Goal: Task Accomplishment & Management: Manage account settings

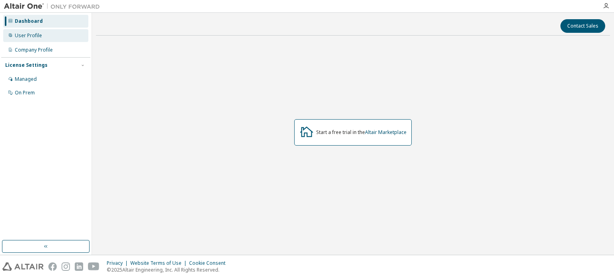
click at [48, 35] on div "User Profile" at bounding box center [45, 35] width 85 height 13
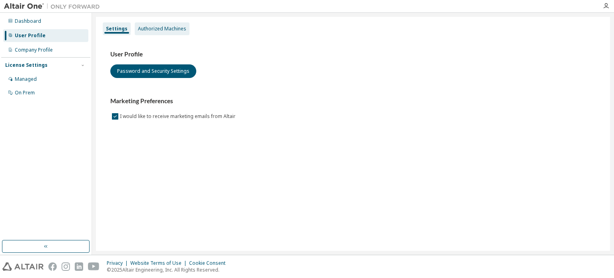
click at [171, 25] on div "Authorized Machines" at bounding box center [162, 28] width 55 height 13
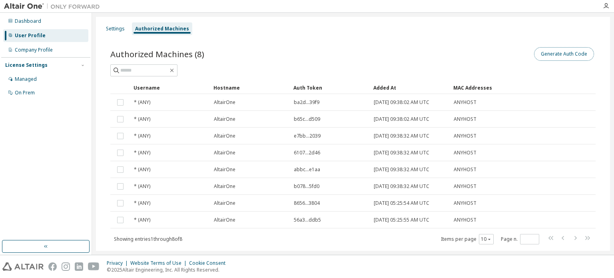
click at [556, 50] on button "Generate Auth Code" at bounding box center [564, 54] width 60 height 14
